Goal: Obtain resource: Obtain resource

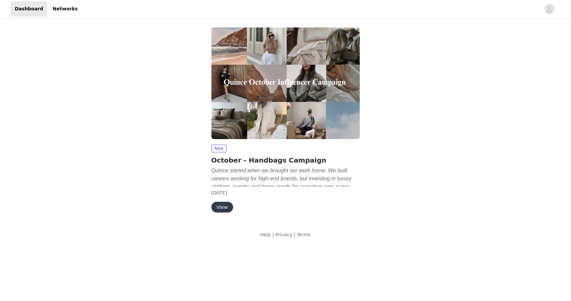
click at [227, 210] on button "View" at bounding box center [223, 206] width 22 height 11
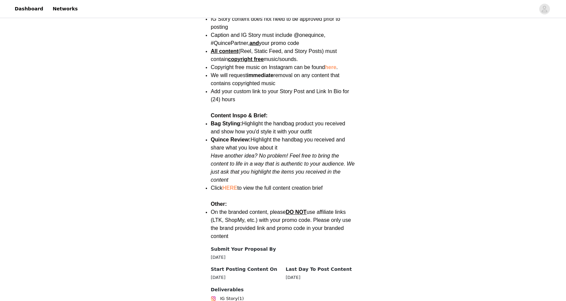
scroll to position [899, 0]
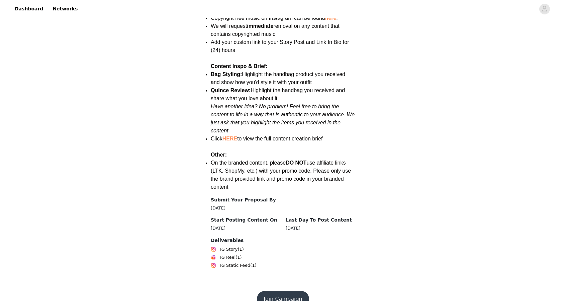
click at [232, 136] on link "HERE" at bounding box center [230, 139] width 15 height 6
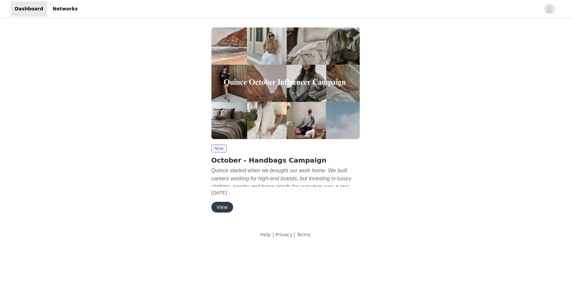
click at [226, 207] on button "View" at bounding box center [223, 206] width 22 height 11
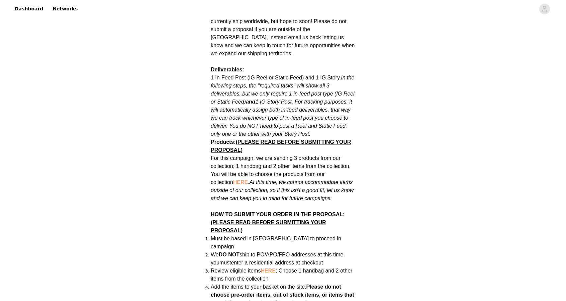
scroll to position [334, 0]
click at [233, 179] on span "HERE" at bounding box center [240, 182] width 15 height 6
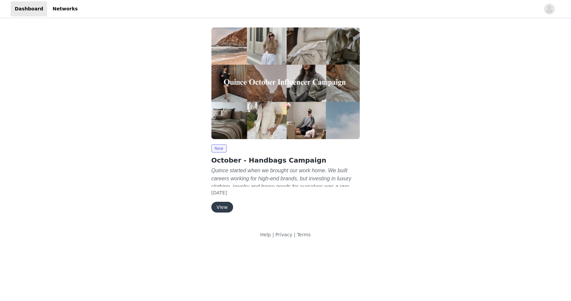
click at [224, 210] on button "View" at bounding box center [223, 206] width 22 height 11
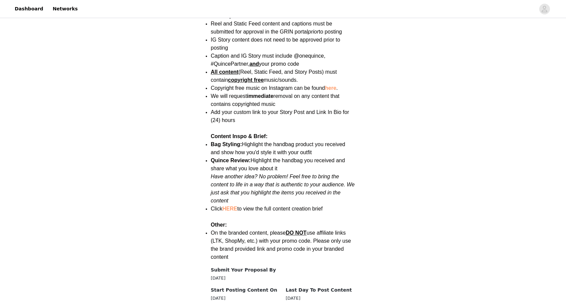
scroll to position [899, 0]
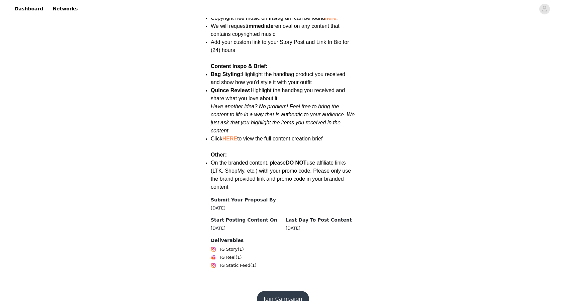
click at [231, 136] on link "HERE" at bounding box center [230, 139] width 15 height 6
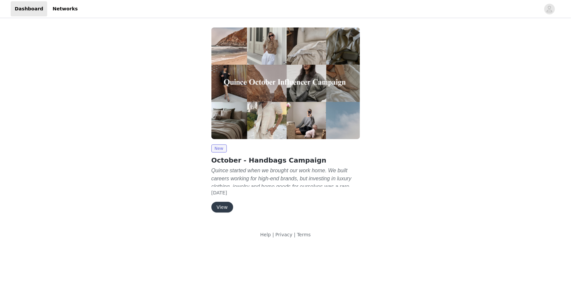
click at [225, 208] on button "View" at bounding box center [223, 206] width 22 height 11
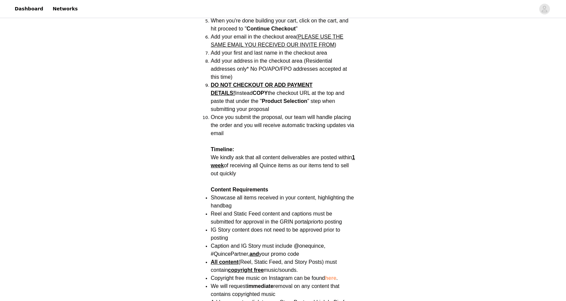
scroll to position [640, 0]
